Goal: Transaction & Acquisition: Book appointment/travel/reservation

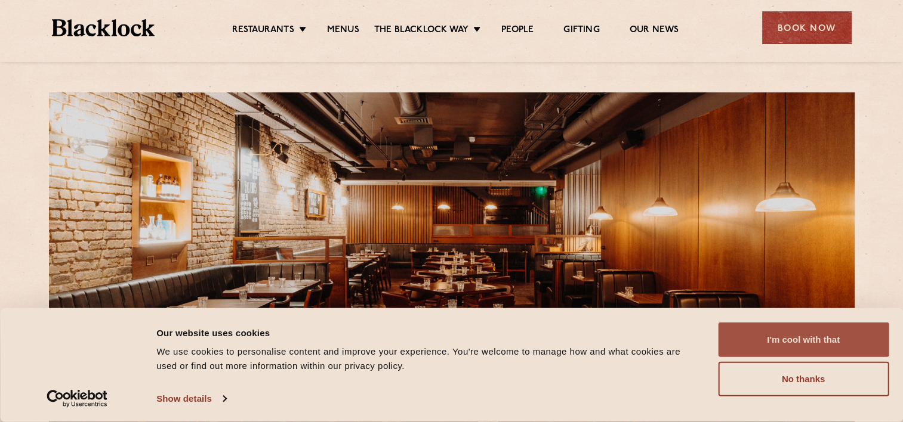
click at [764, 346] on button "I'm cool with that" at bounding box center [803, 340] width 171 height 35
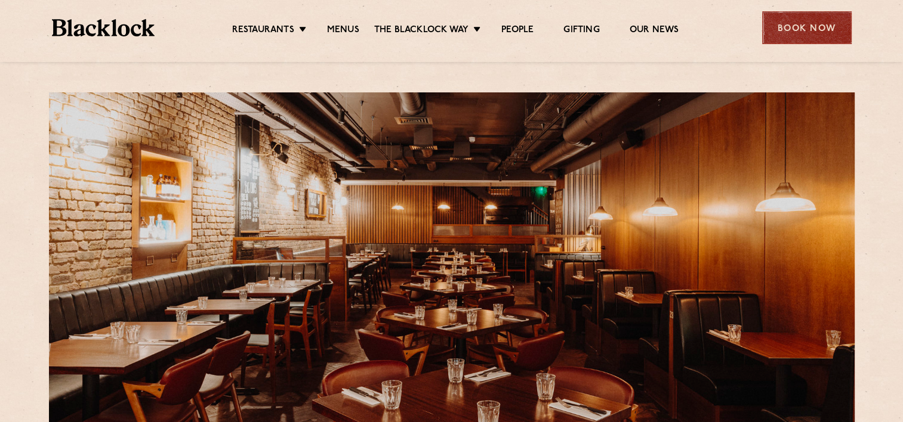
click at [843, 44] on div "Book Now" at bounding box center [806, 27] width 89 height 33
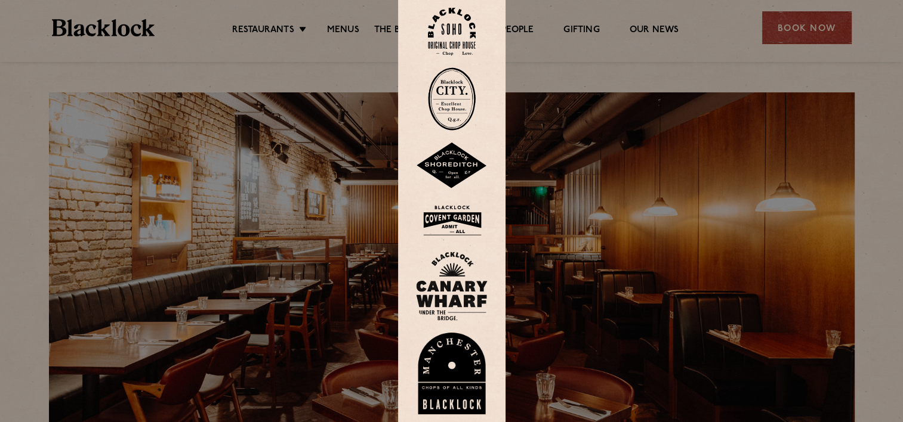
click at [468, 220] on img at bounding box center [452, 220] width 72 height 39
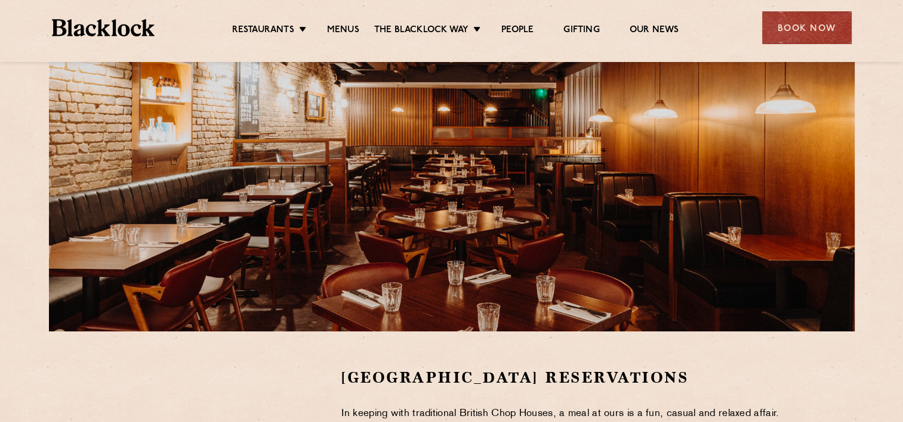
scroll to position [298, 0]
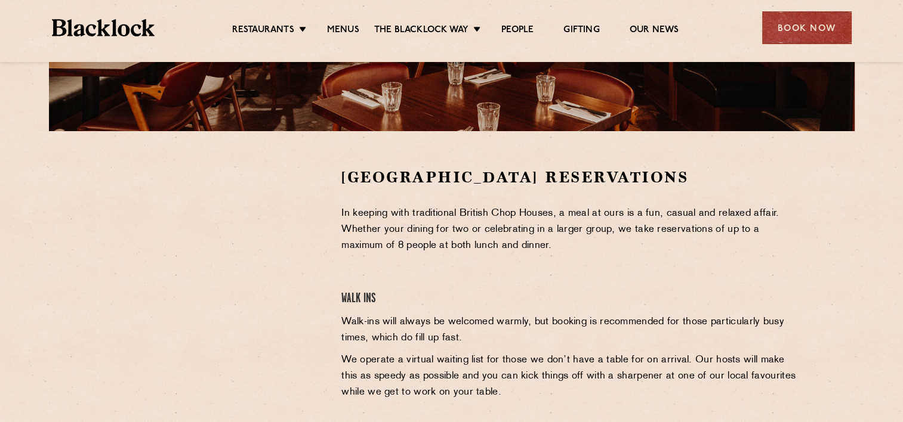
click at [113, 34] on img at bounding box center [103, 27] width 103 height 17
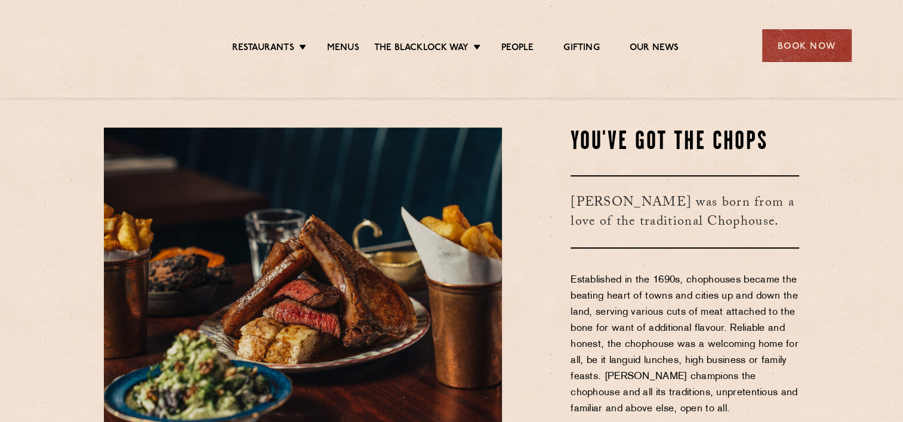
scroll to position [358, 0]
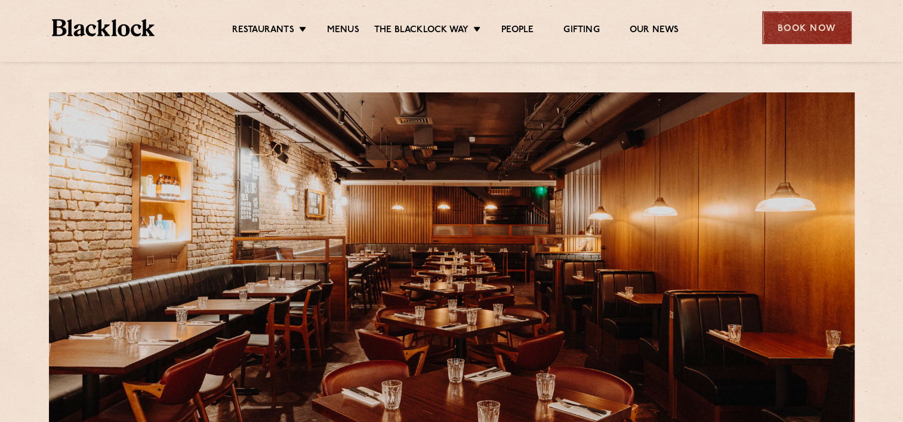
click at [794, 24] on div "Book Now" at bounding box center [806, 27] width 89 height 33
click at [0, 0] on div at bounding box center [0, 0] width 0 height 0
click at [770, 35] on div "Book Now" at bounding box center [806, 27] width 89 height 33
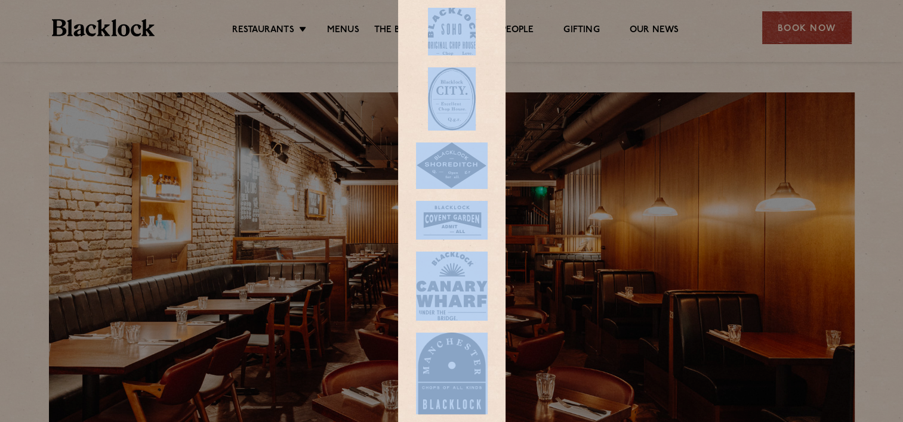
click at [501, 103] on div at bounding box center [451, 211] width 107 height 443
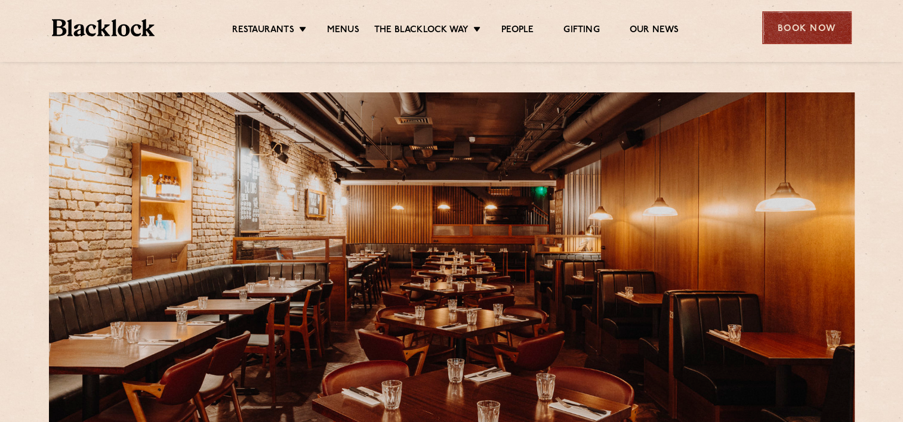
click at [767, 21] on div "Book Now" at bounding box center [806, 27] width 89 height 33
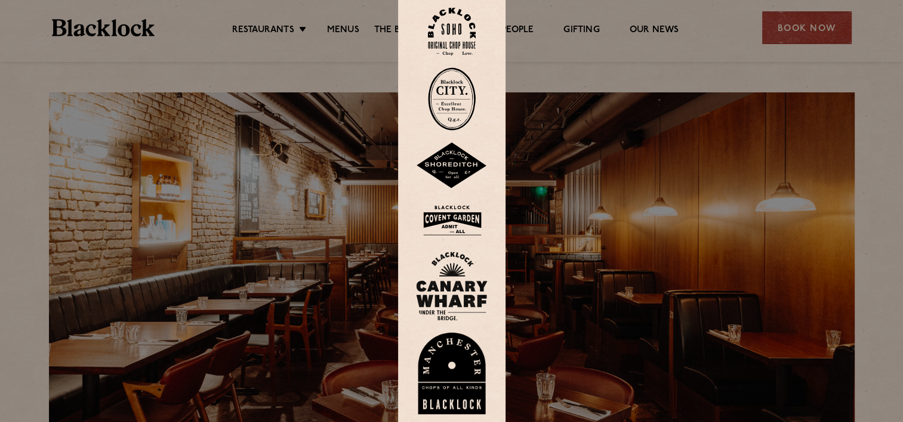
click at [473, 39] on img at bounding box center [452, 32] width 48 height 48
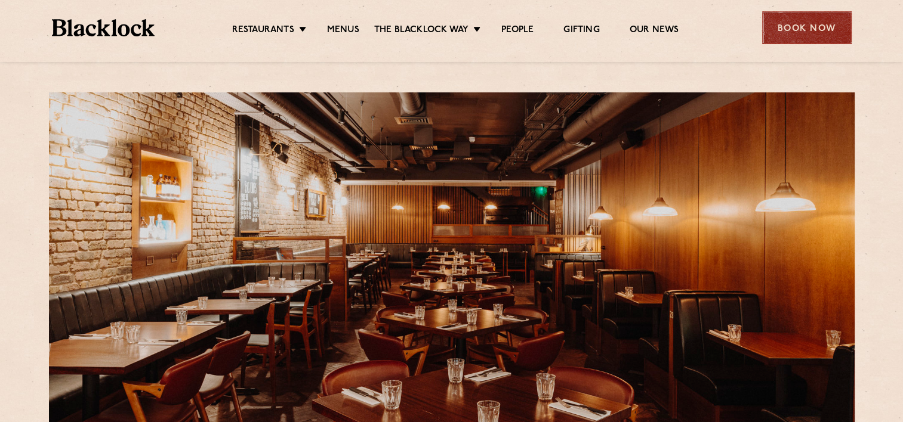
click at [821, 14] on div "Book Now" at bounding box center [806, 27] width 89 height 33
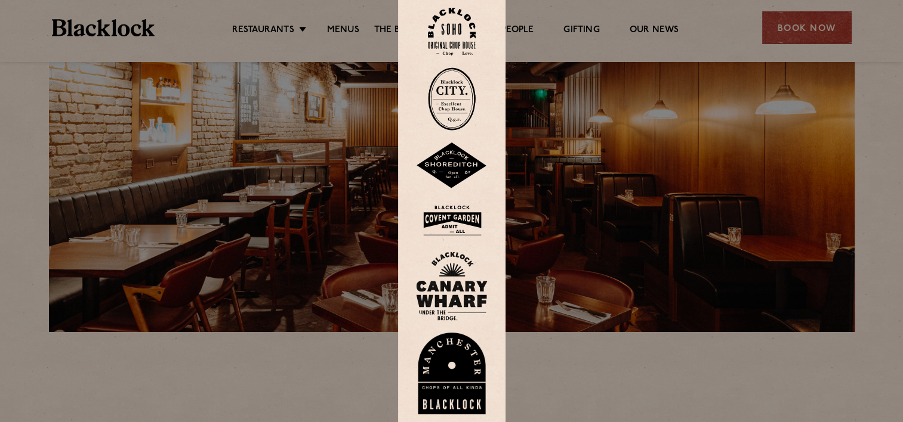
scroll to position [119, 0]
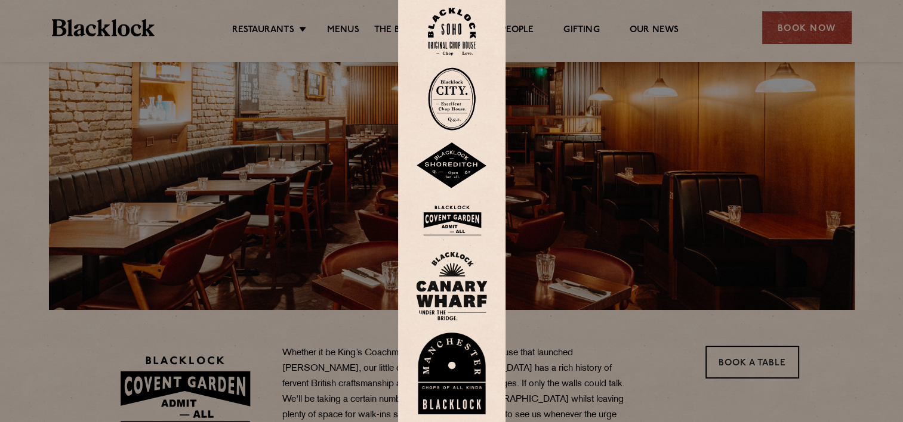
click at [561, 342] on div at bounding box center [451, 211] width 903 height 422
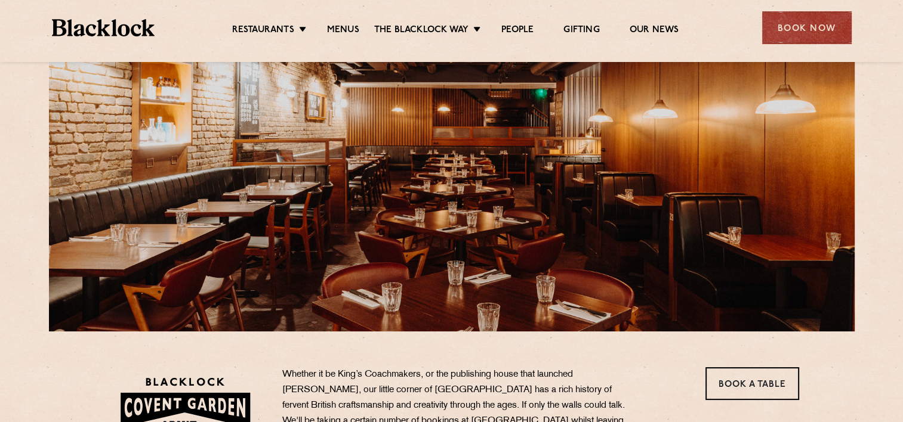
scroll to position [0, 0]
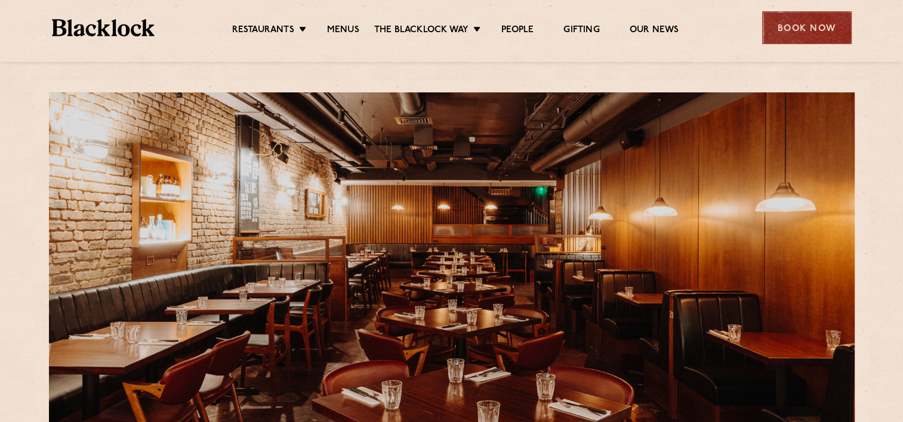
click at [796, 21] on div "Book Now" at bounding box center [806, 27] width 89 height 33
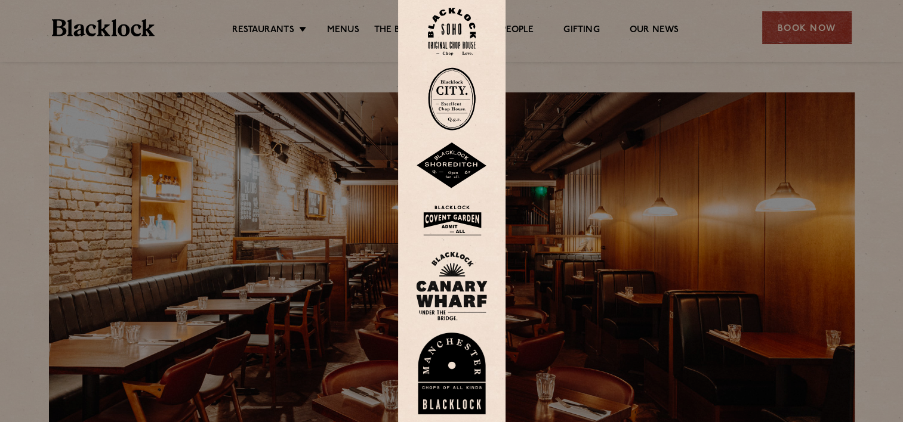
click at [460, 217] on img at bounding box center [452, 220] width 72 height 39
